Goal: Task Accomplishment & Management: Manage account settings

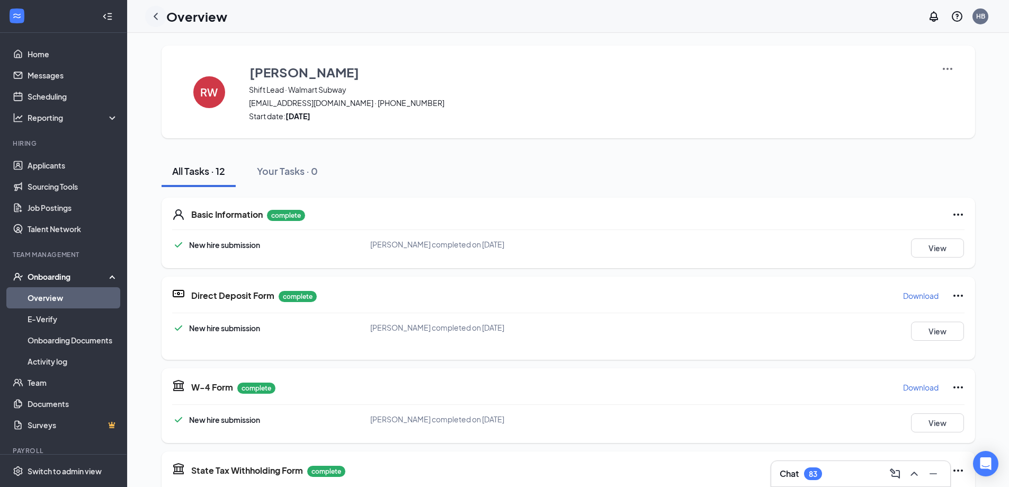
click at [155, 14] on icon "ChevronLeft" at bounding box center [155, 16] width 13 height 13
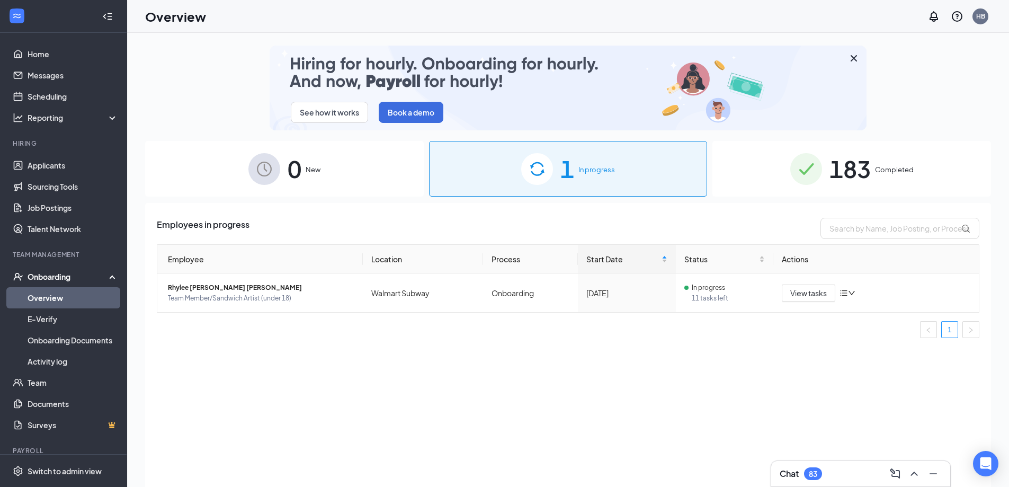
click at [816, 178] on img at bounding box center [806, 169] width 32 height 32
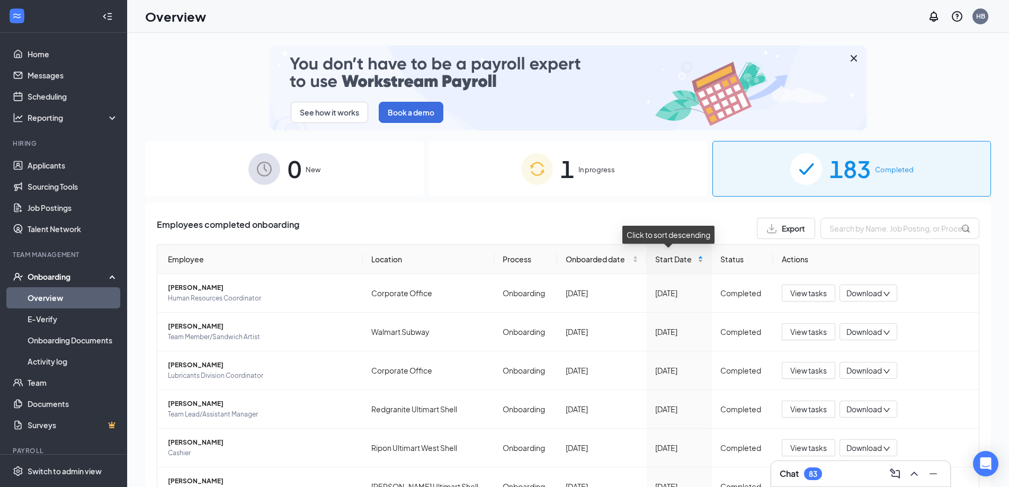
click at [694, 260] on div "Start Date" at bounding box center [679, 259] width 48 height 12
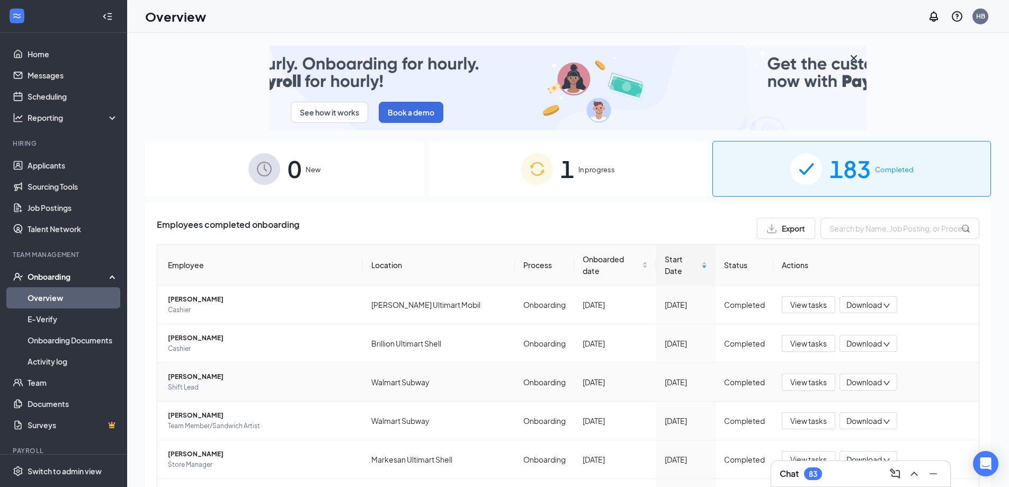
click at [851, 376] on span "Download" at bounding box center [863, 381] width 35 height 11
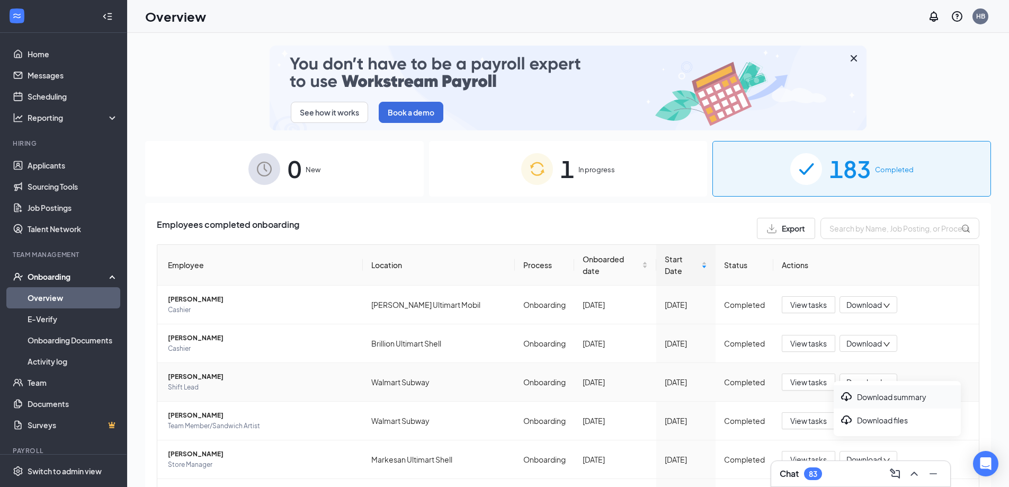
click at [867, 396] on div "Download summary" at bounding box center [897, 396] width 114 height 13
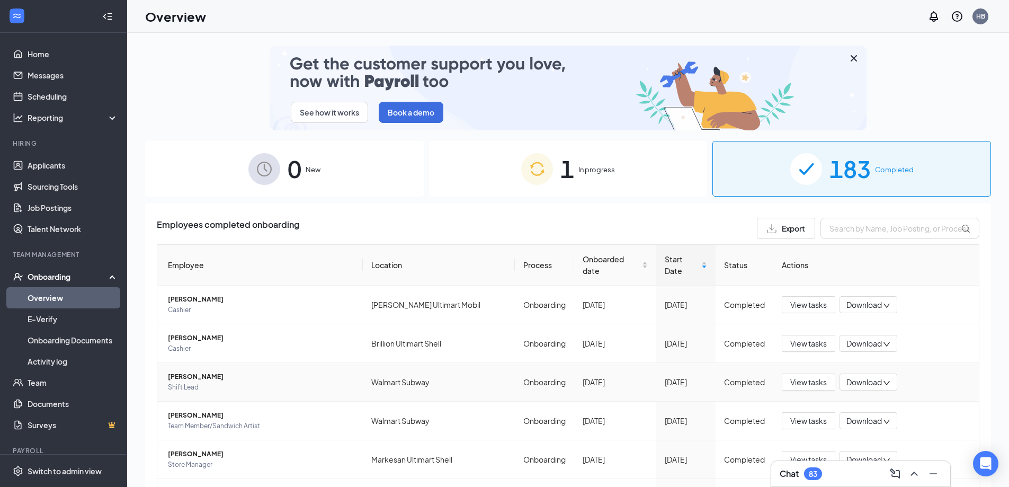
click at [883, 379] on icon "down" at bounding box center [886, 382] width 7 height 7
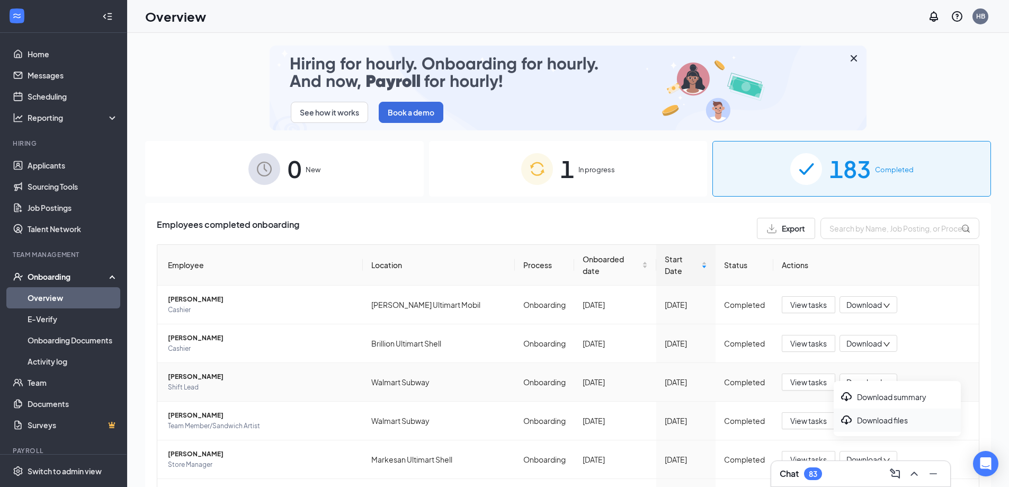
click at [877, 420] on div "Download files" at bounding box center [897, 419] width 114 height 13
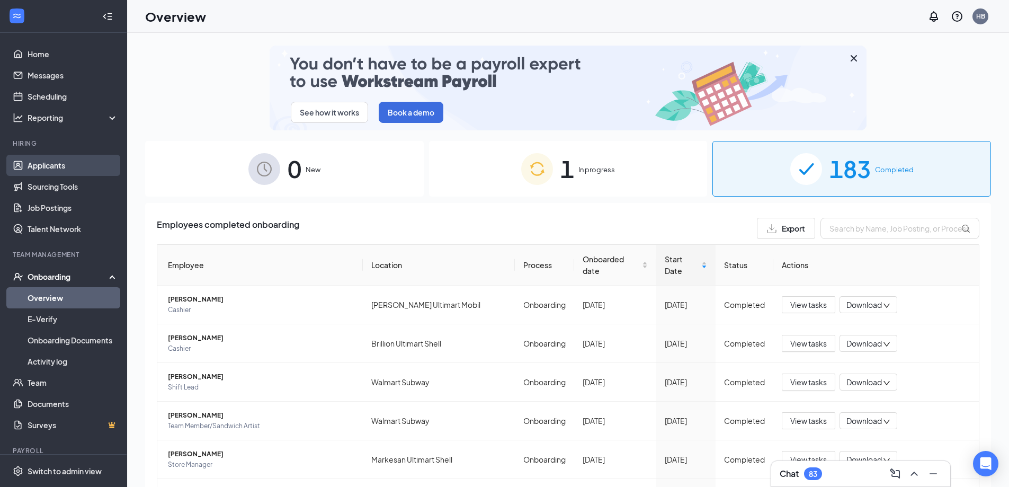
click at [39, 163] on link "Applicants" at bounding box center [73, 165] width 91 height 21
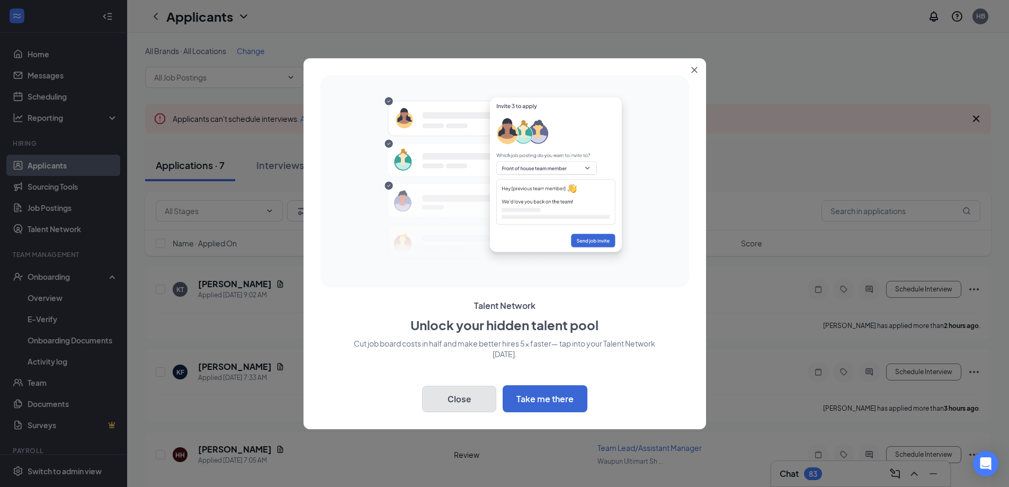
click at [455, 400] on button "Close" at bounding box center [459, 398] width 74 height 26
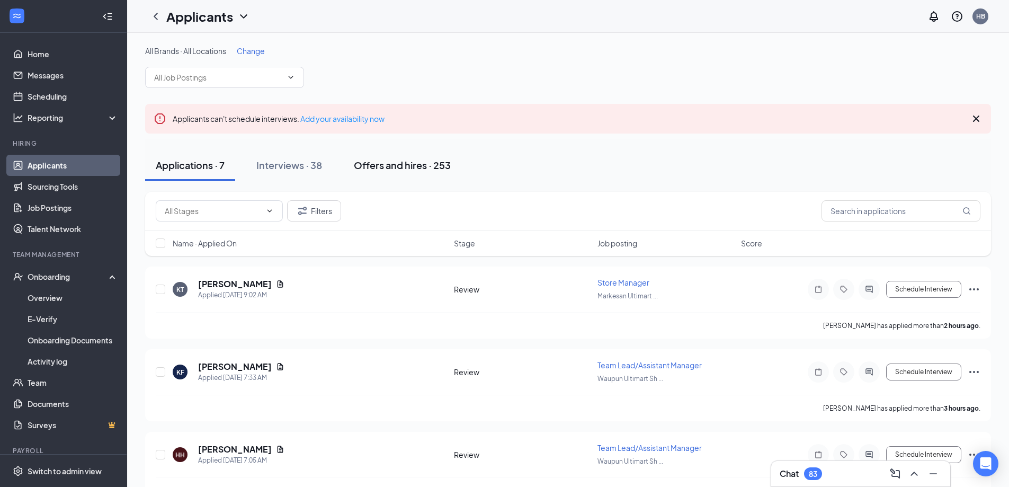
click at [418, 167] on div "Offers and hires · 253" at bounding box center [402, 164] width 97 height 13
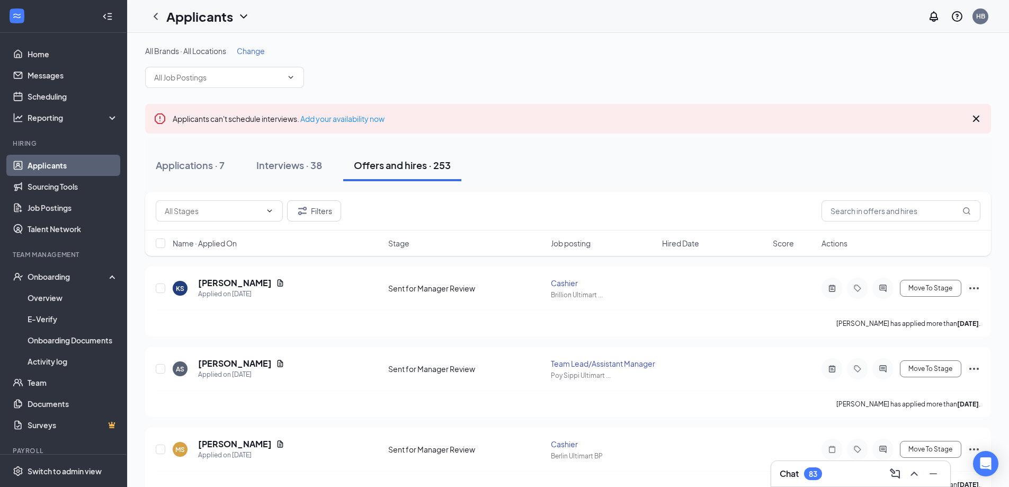
click at [683, 245] on span "Hired Date" at bounding box center [680, 243] width 37 height 11
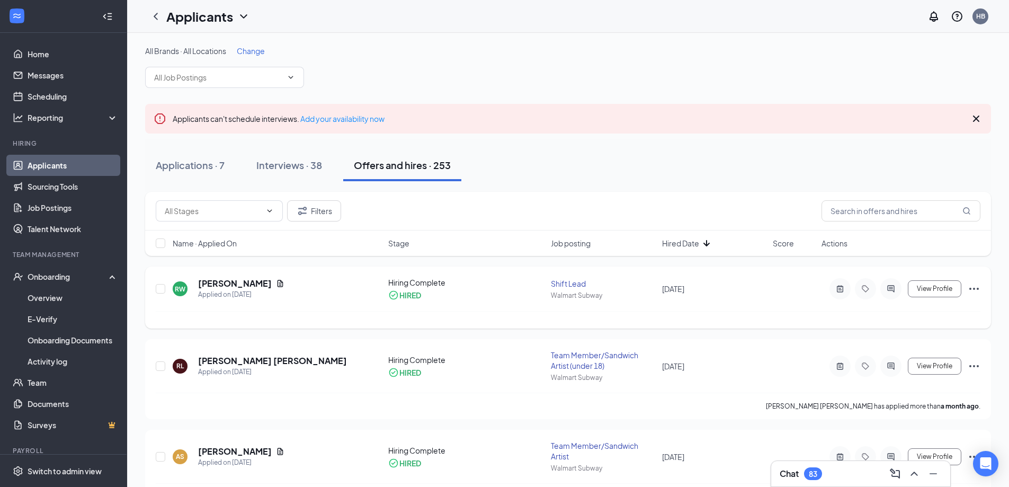
click at [970, 287] on icon "Ellipses" at bounding box center [973, 288] width 13 height 13
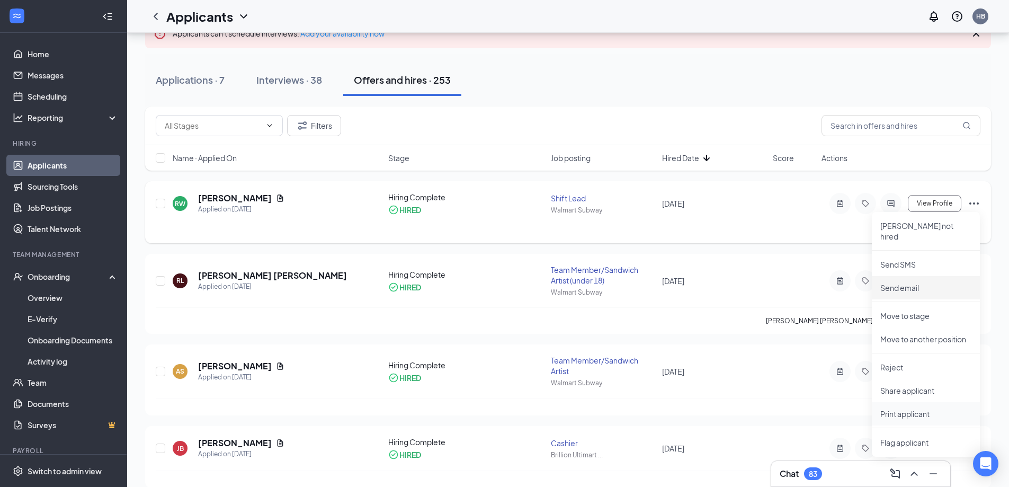
scroll to position [106, 0]
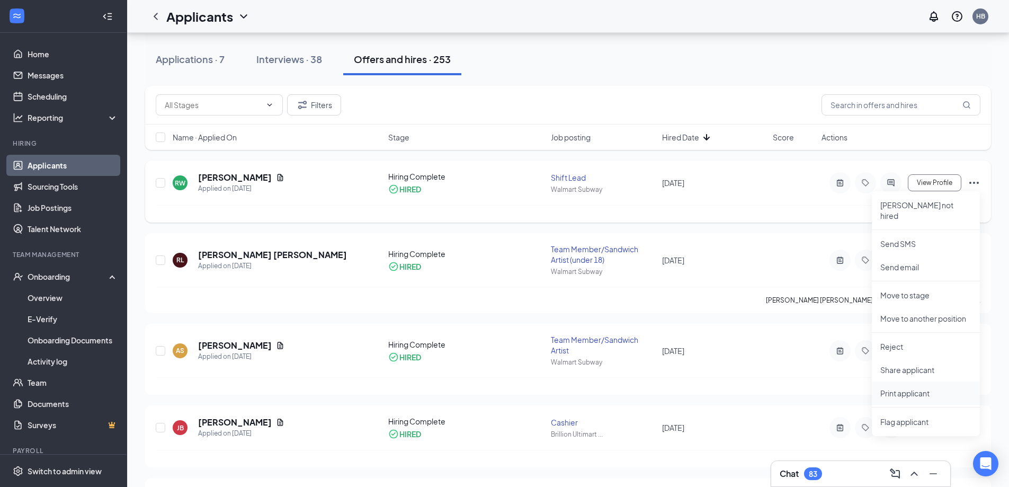
click at [911, 388] on p "Print applicant" at bounding box center [925, 393] width 91 height 11
